Goal: Task Accomplishment & Management: Manage account settings

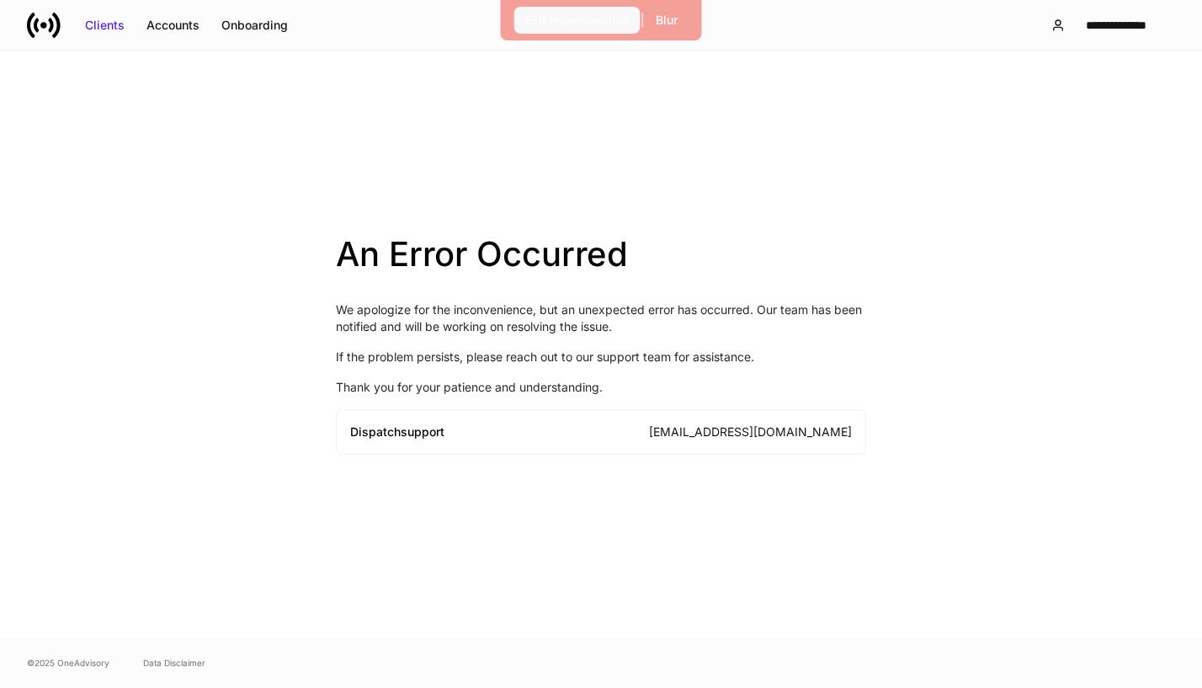
click at [592, 26] on div "Exit Impersonation" at bounding box center [577, 20] width 104 height 17
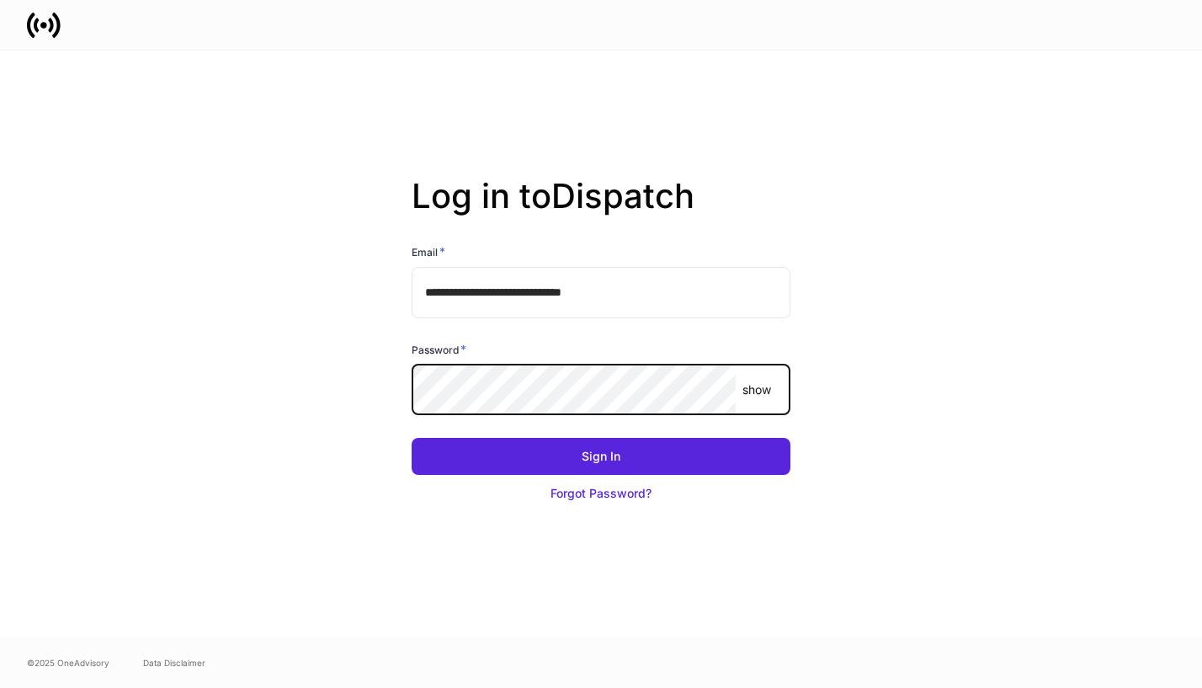
click at [412, 438] on button "Sign In" at bounding box center [601, 456] width 379 height 37
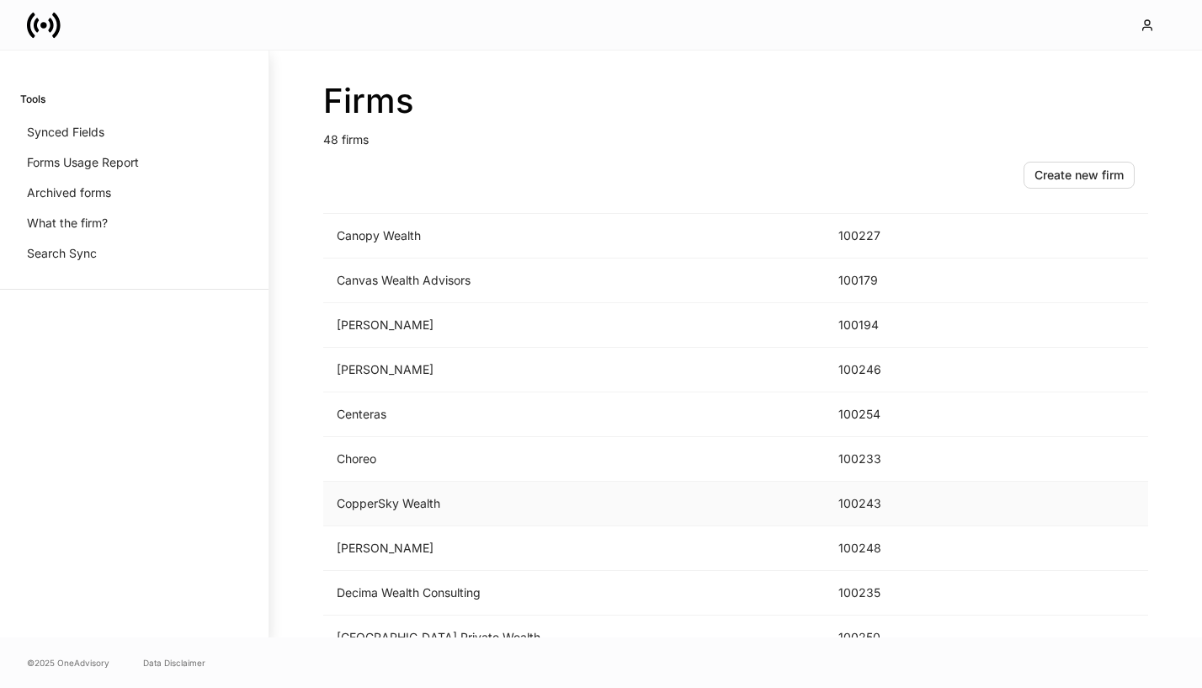
scroll to position [585, 0]
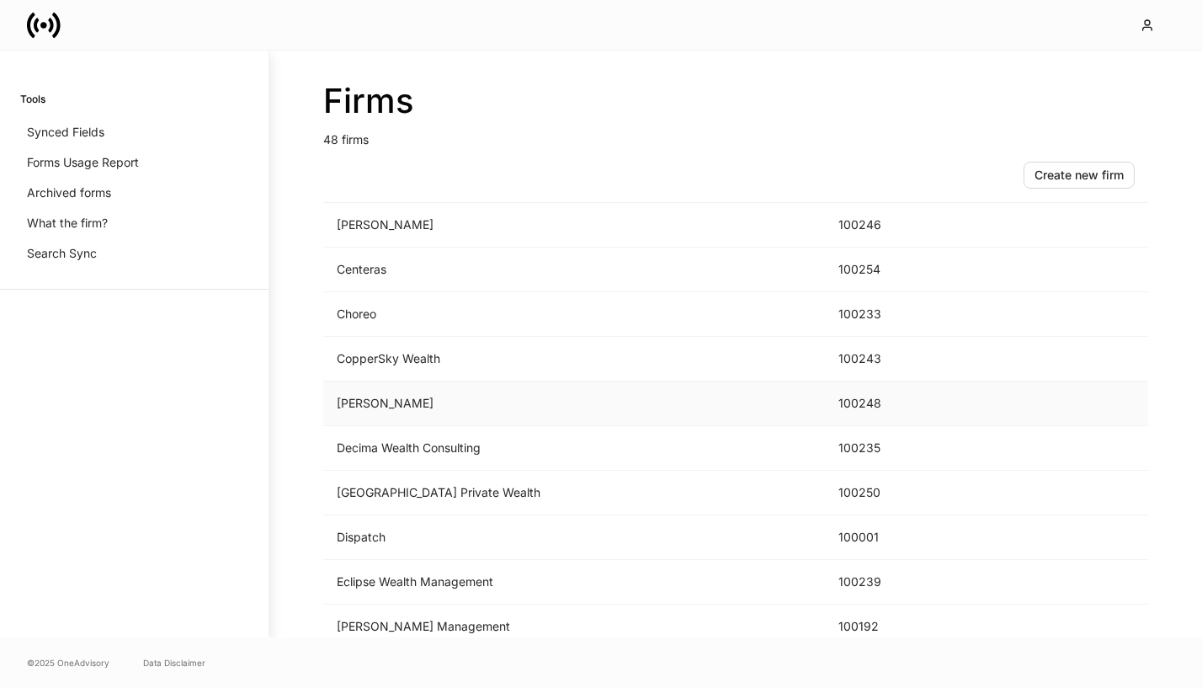
click at [539, 408] on td "[PERSON_NAME]" at bounding box center [574, 403] width 502 height 45
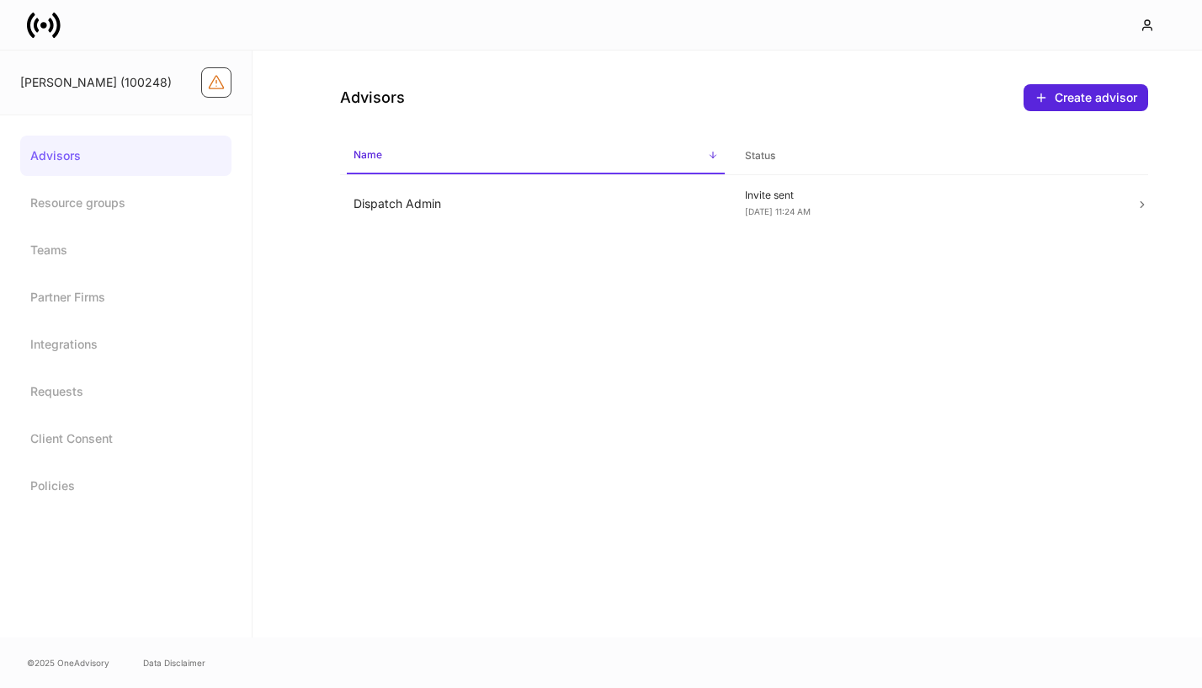
click at [215, 81] on icon "Firm configuration warnings" at bounding box center [216, 82] width 17 height 17
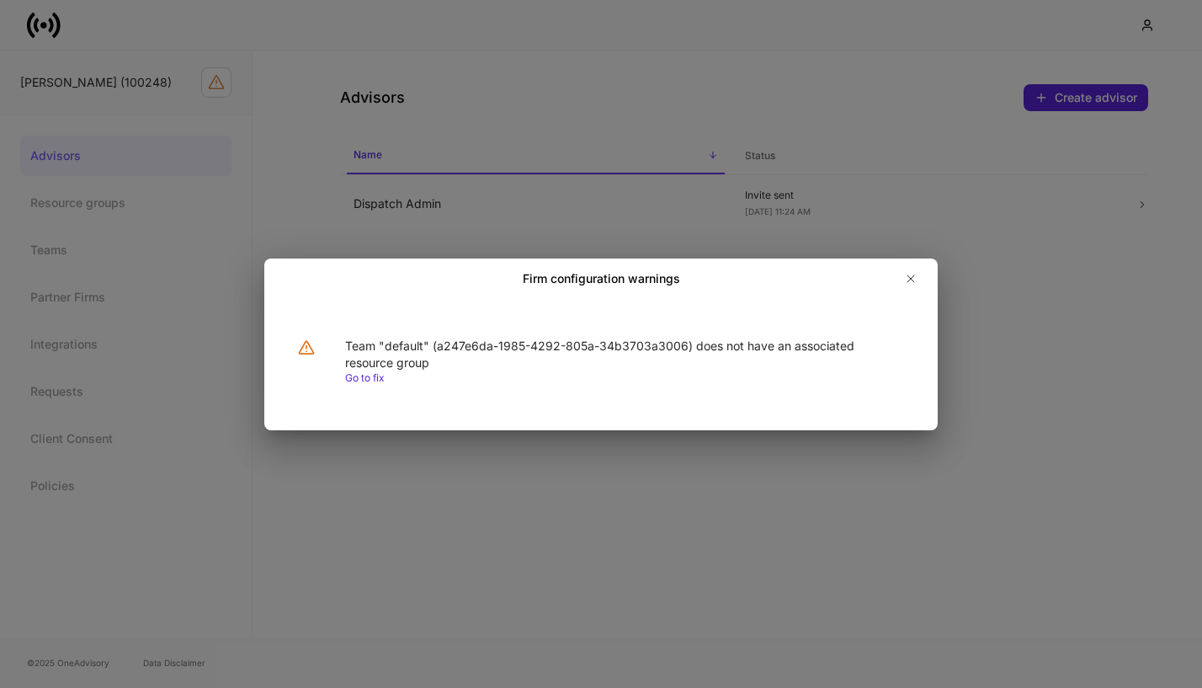
click at [369, 379] on link "Go to fix" at bounding box center [365, 377] width 40 height 13
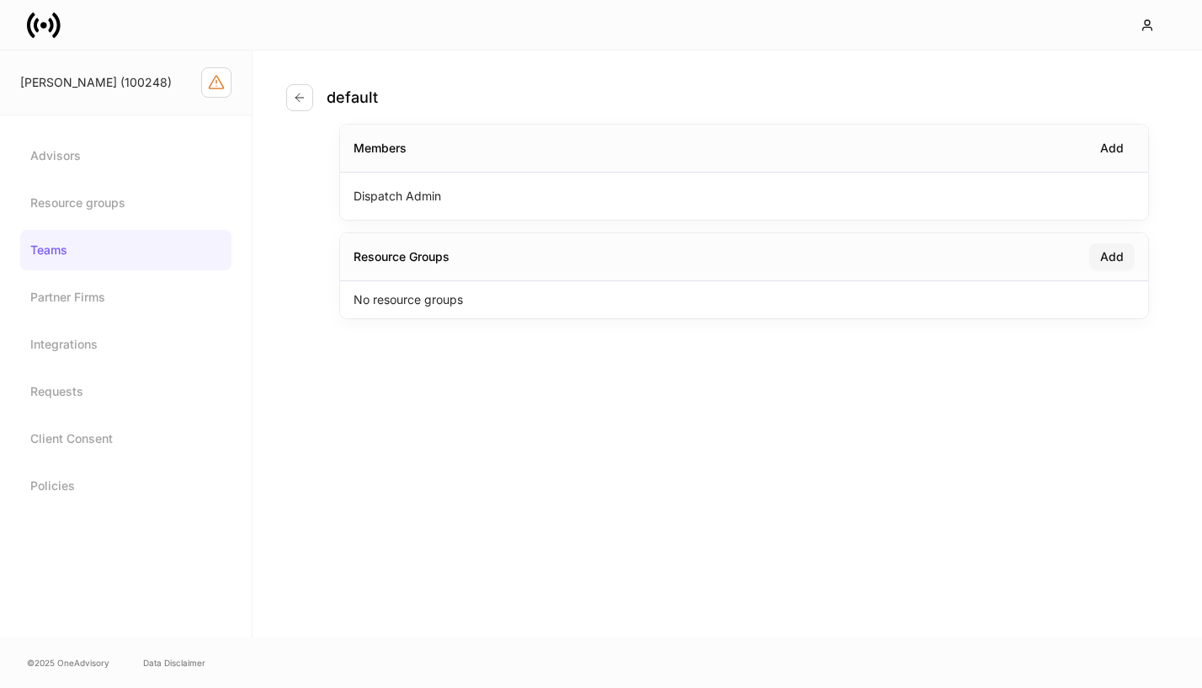
click at [1112, 264] on div "Add" at bounding box center [1113, 256] width 24 height 17
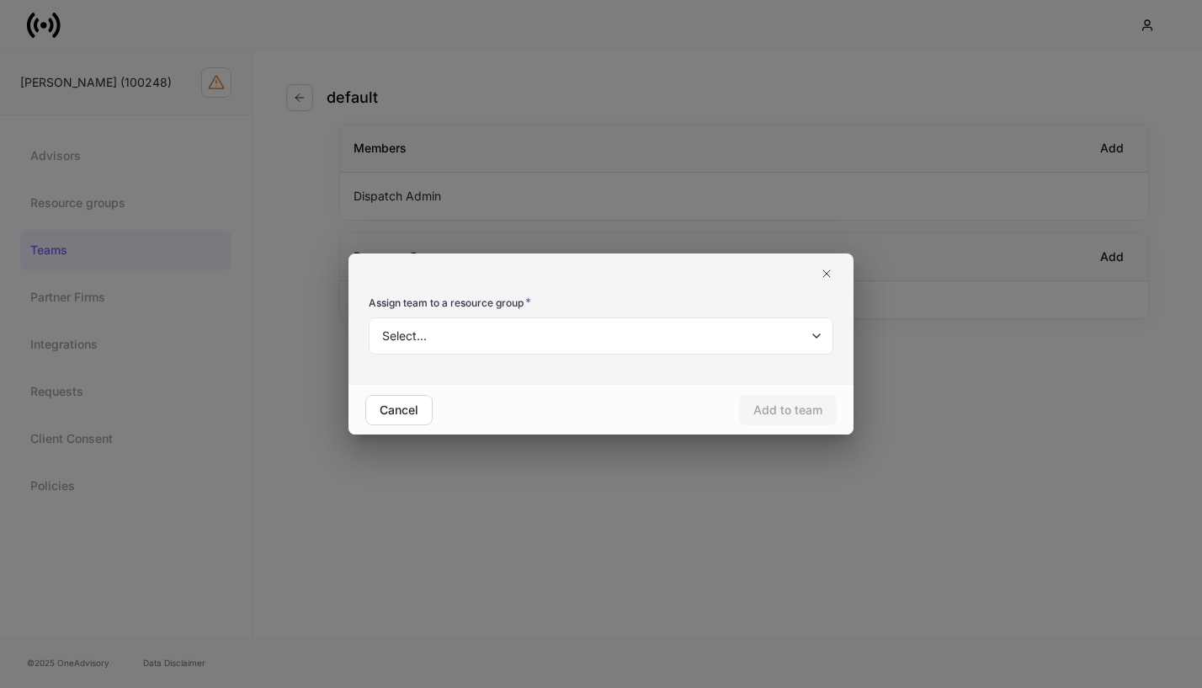
click at [535, 328] on body "D.A. Davidson (100248) Advisors Resource groups Teams Partner Firms Integration…" at bounding box center [601, 344] width 1202 height 688
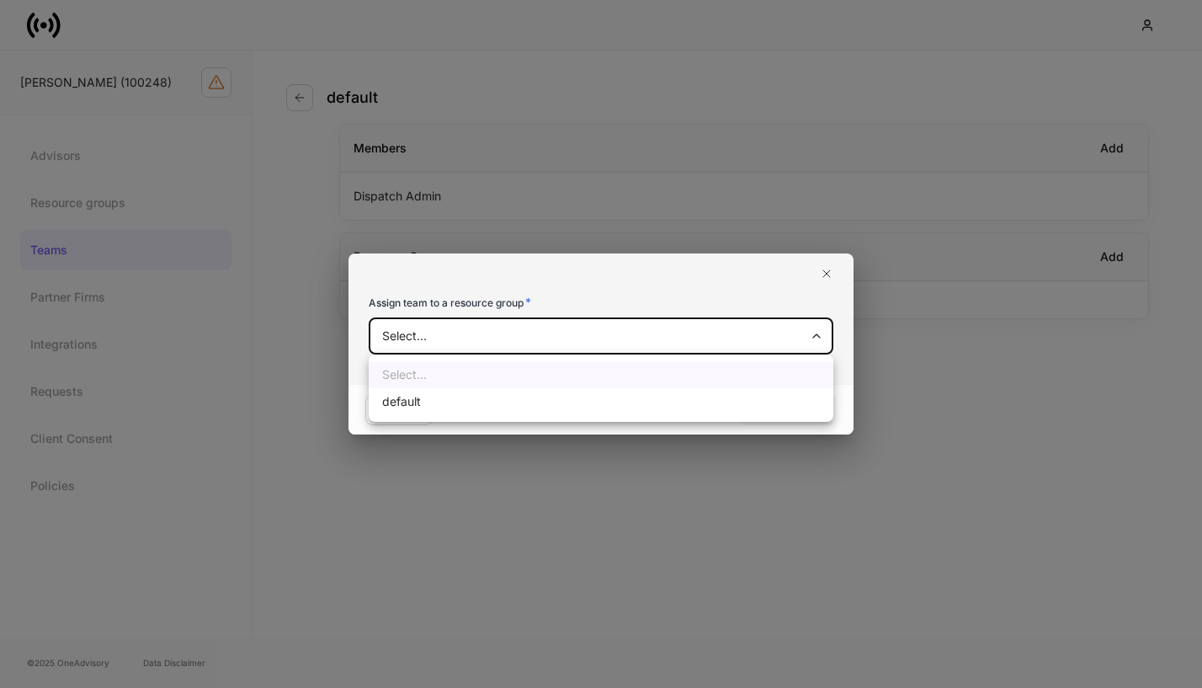
click at [508, 399] on li "default" at bounding box center [601, 401] width 465 height 27
type input "**********"
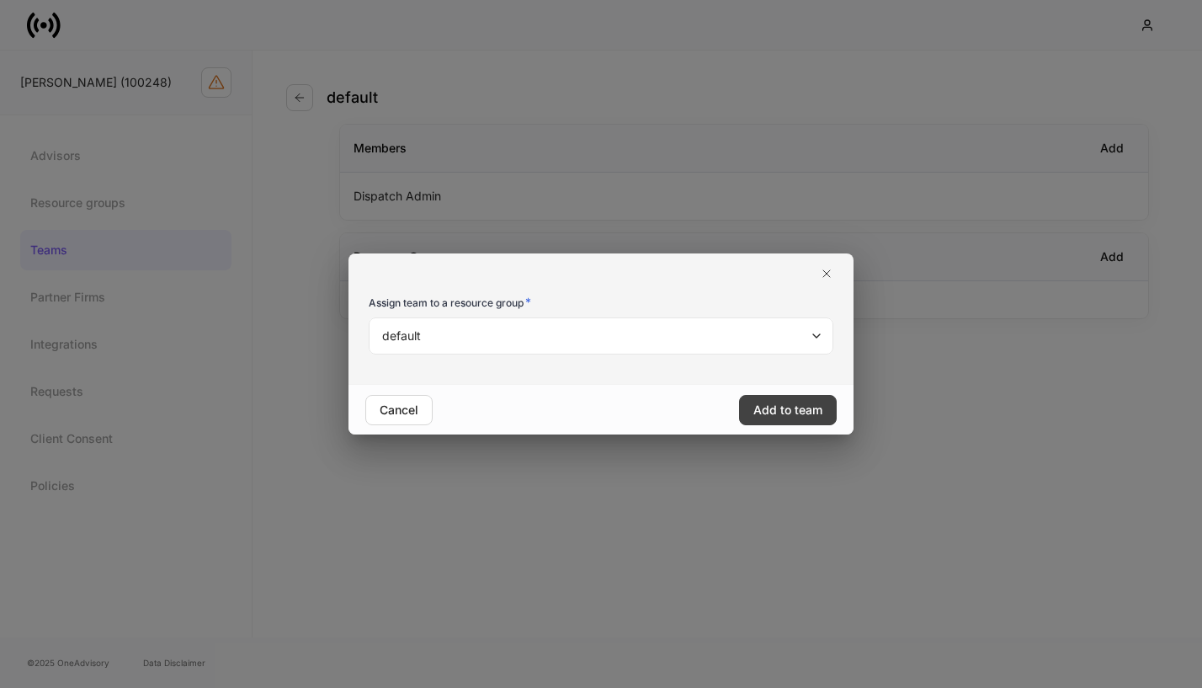
click at [775, 413] on div "Add to team" at bounding box center [788, 410] width 69 height 17
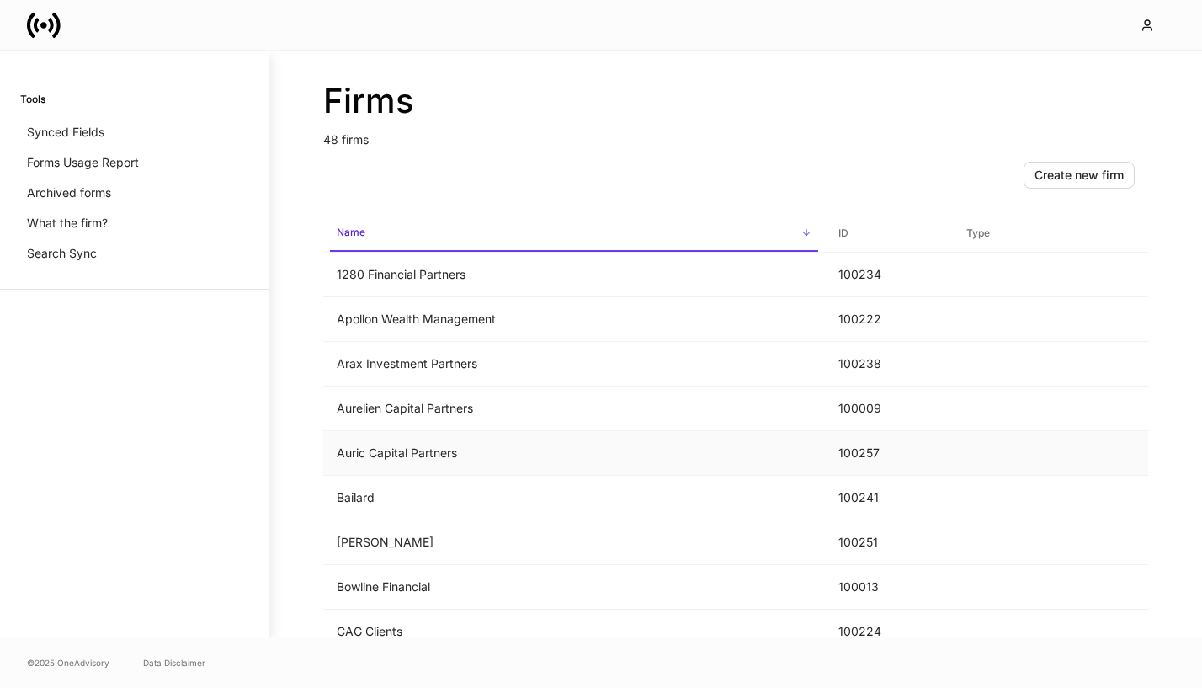
click at [419, 450] on td "Auric Capital Partners" at bounding box center [574, 453] width 502 height 45
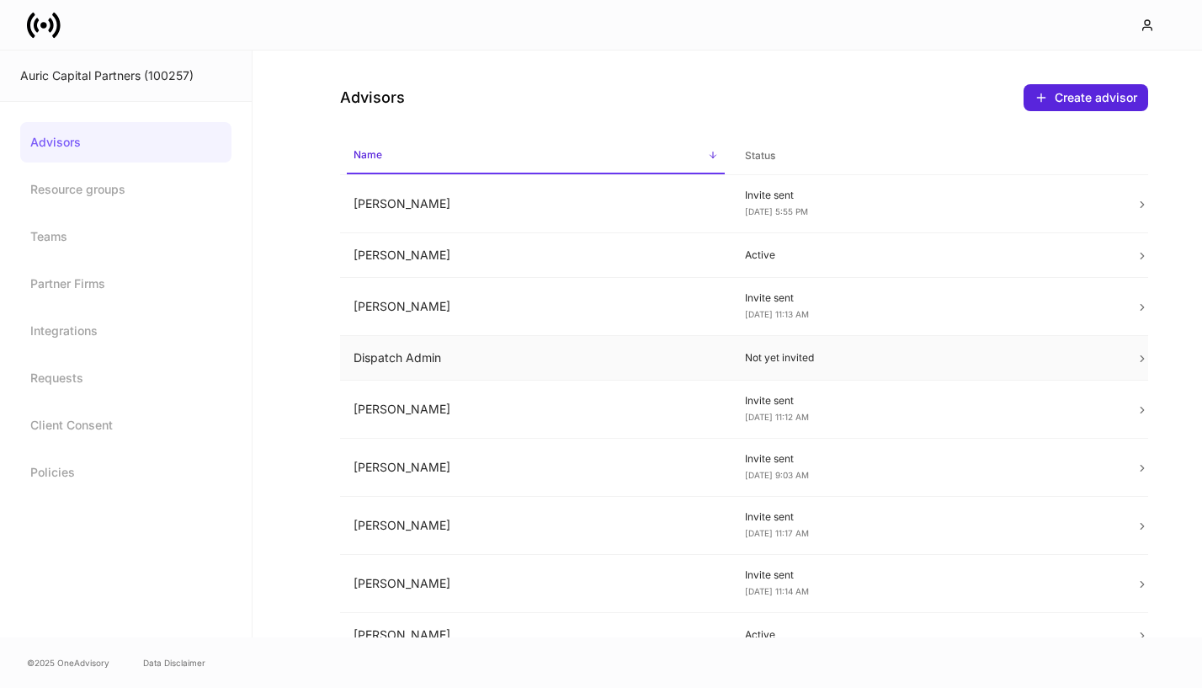
click at [675, 370] on td "Dispatch Admin" at bounding box center [536, 358] width 392 height 45
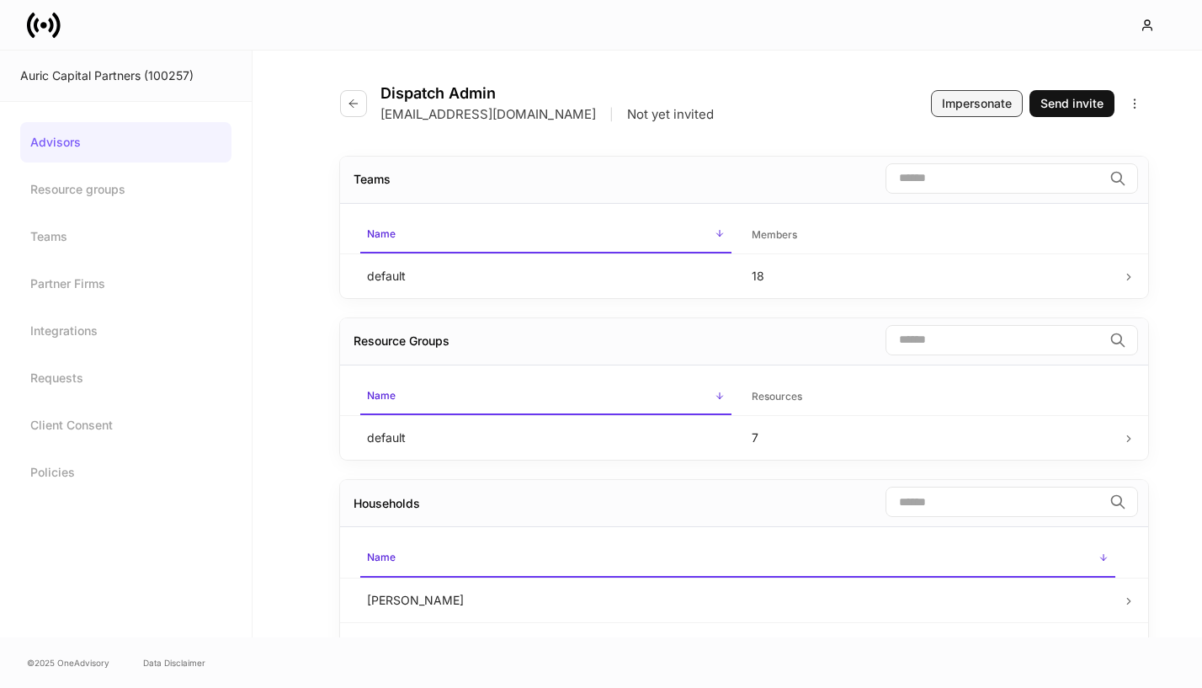
click at [965, 97] on div "Impersonate" at bounding box center [977, 103] width 70 height 17
